Goal: Transaction & Acquisition: Register for event/course

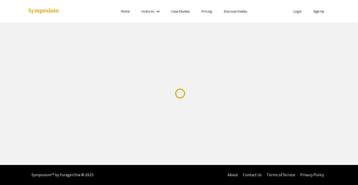
click at [320, 10] on link "Sign Up" at bounding box center [319, 11] width 11 height 5
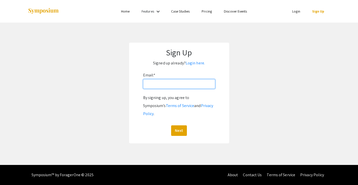
click at [177, 87] on input "Email: *" at bounding box center [179, 84] width 72 height 10
type input "aqj101@psu.edu"
click at [171, 125] on button "Next" at bounding box center [179, 130] width 16 height 11
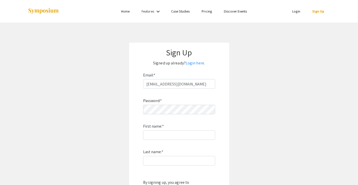
click at [294, 91] on app-signup "Sign Up Signed up already? Login here. Email: * aqj101@psu.edu Password: * Firs…" at bounding box center [179, 135] width 358 height 185
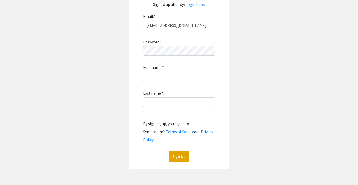
scroll to position [55, 0]
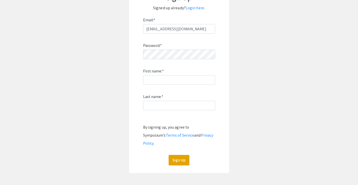
click at [230, 70] on app-signup "Sign Up Signed up already? Login here. Email: * aqj101@psu.edu Password: * Firs…" at bounding box center [179, 79] width 358 height 185
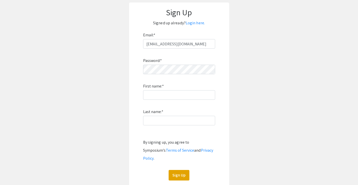
scroll to position [50, 0]
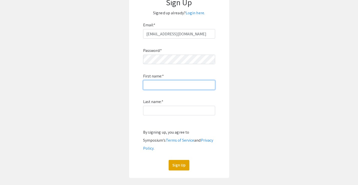
click at [202, 88] on input "First name: *" at bounding box center [179, 85] width 72 height 10
type input "R3s3@rch"
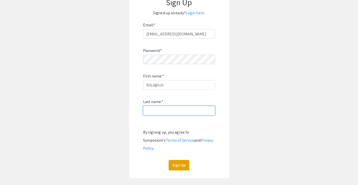
click at [205, 113] on input "Last name: *" at bounding box center [179, 111] width 72 height 10
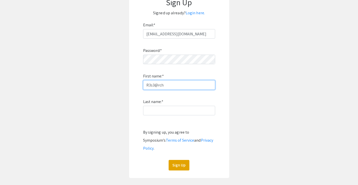
drag, startPoint x: 174, startPoint y: 87, endPoint x: 136, endPoint y: 75, distance: 39.6
click at [136, 75] on form "Email: * aqj101@psu.edu Password: * First name: * R3s3@rch Last name: * By sign…" at bounding box center [179, 95] width 90 height 149
type input "Alexandra"
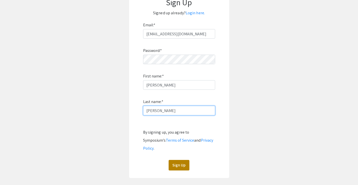
type input "Jenkins"
click at [184, 160] on button "Sign Up" at bounding box center [179, 165] width 21 height 11
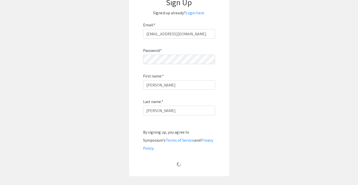
scroll to position [3, 0]
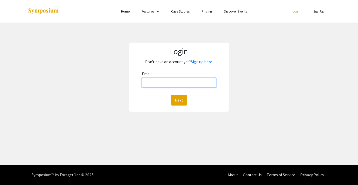
click at [167, 83] on input "Email:" at bounding box center [179, 83] width 74 height 10
click at [167, 83] on input "a" at bounding box center [179, 83] width 74 height 10
type input "[EMAIL_ADDRESS][DOMAIN_NAME]"
click at [186, 99] on button "Next" at bounding box center [179, 100] width 16 height 11
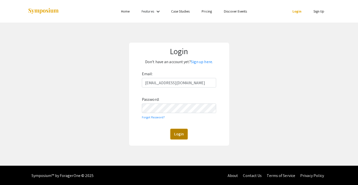
click at [180, 133] on button "Login" at bounding box center [178, 134] width 17 height 11
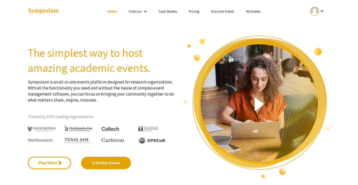
click at [244, 62] on img at bounding box center [257, 106] width 148 height 143
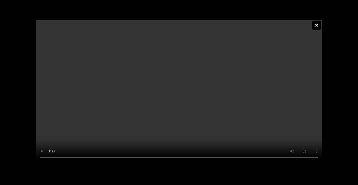
click at [317, 27] on icon at bounding box center [316, 25] width 3 height 4
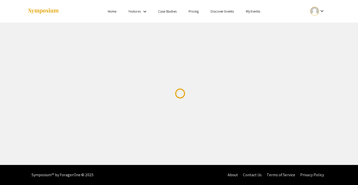
click at [183, 49] on div "Skip navigation Home Features keyboard_arrow_down Case Studies Pricing Discover…" at bounding box center [179, 82] width 358 height 165
click at [136, 10] on link "Features" at bounding box center [135, 11] width 13 height 5
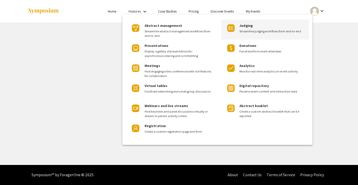
click at [269, 29] on span "Streamline judging workflows from end-to-end" at bounding box center [272, 31] width 66 height 5
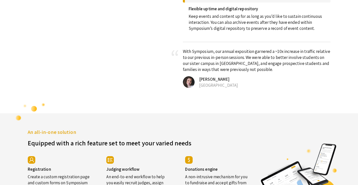
scroll to position [853, 0]
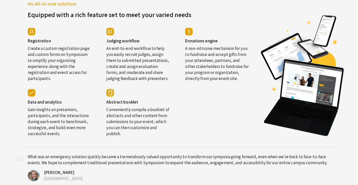
click at [57, 75] on p "Create a custom registration page and custom forms on Symposium to simplify you…" at bounding box center [60, 62] width 64 height 38
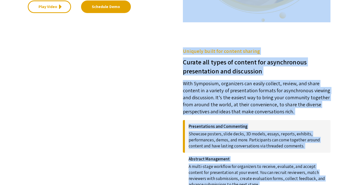
scroll to position [0, 0]
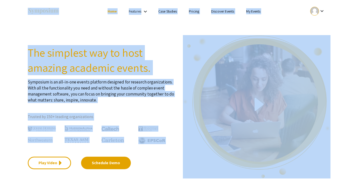
drag, startPoint x: 209, startPoint y: 28, endPoint x: 215, endPoint y: -31, distance: 59.6
click at [215, 0] on html "Skip navigation Home Features keyboard_arrow_down Case Studies Pricing Discover…" at bounding box center [179, 92] width 358 height 185
click at [140, 84] on p "Symposium is an all-in-one events platform designed for research organizations.…" at bounding box center [102, 89] width 148 height 28
